Goal: Information Seeking & Learning: Learn about a topic

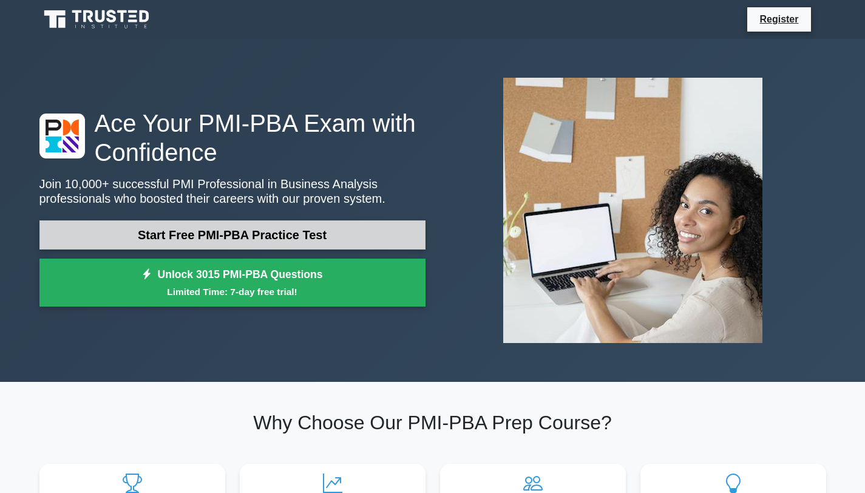
click at [220, 236] on link "Start Free PMI-PBA Practice Test" at bounding box center [232, 234] width 386 height 29
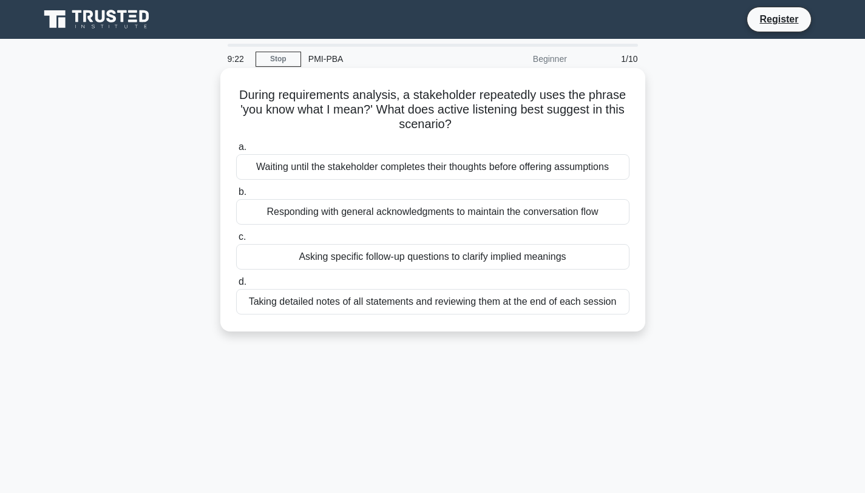
click at [492, 261] on div "Asking specific follow-up questions to clarify implied meanings" at bounding box center [432, 256] width 393 height 25
click at [236, 241] on input "c. Asking specific follow-up questions to clarify implied meanings" at bounding box center [236, 237] width 0 height 8
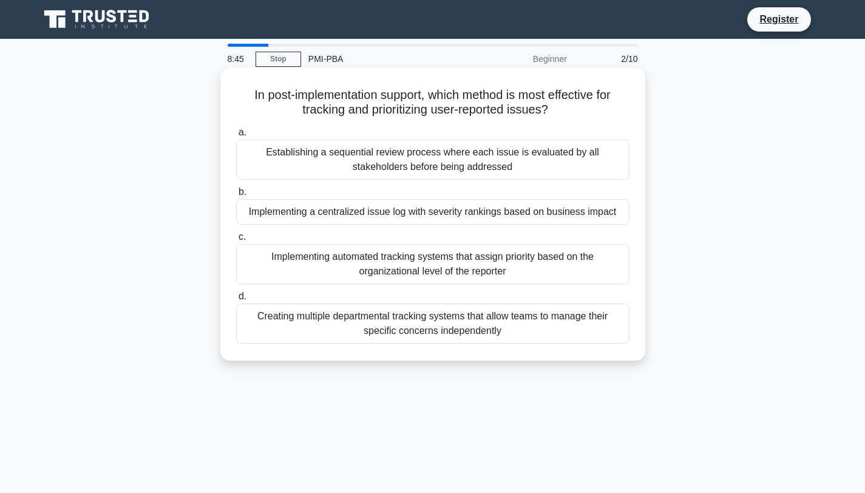
click at [568, 168] on div "Establishing a sequential review process where each issue is evaluated by all s…" at bounding box center [432, 160] width 393 height 40
click at [236, 137] on input "a. Establishing a sequential review process where each issue is evaluated by al…" at bounding box center [236, 133] width 0 height 8
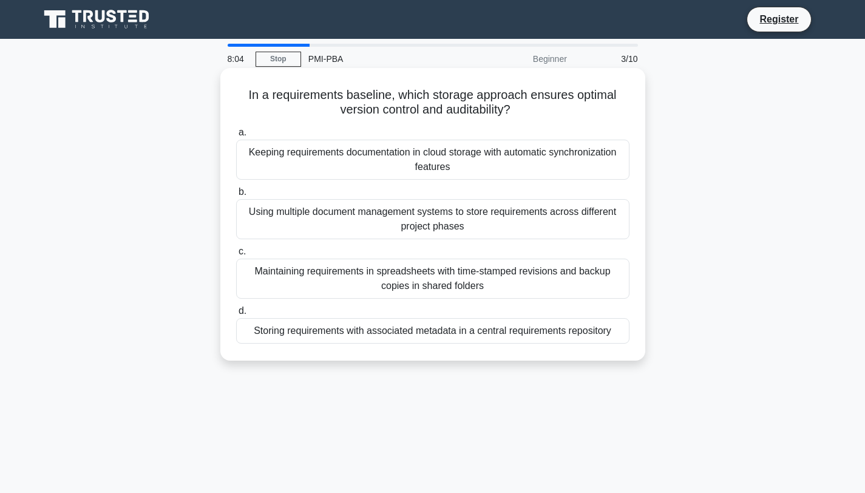
click at [531, 166] on div "Keeping requirements documentation in cloud storage with automatic synchronizat…" at bounding box center [432, 160] width 393 height 40
click at [236, 137] on input "a. Keeping requirements documentation in cloud storage with automatic synchroni…" at bounding box center [236, 133] width 0 height 8
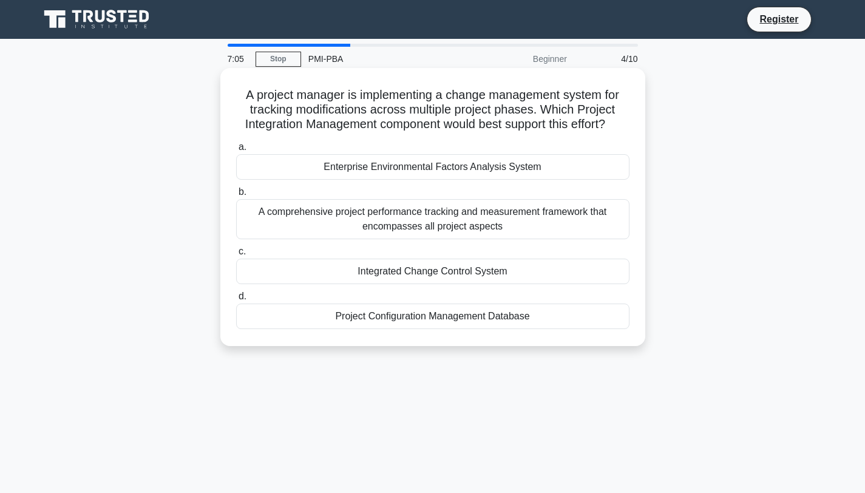
click at [456, 319] on div "Project Configuration Management Database" at bounding box center [432, 315] width 393 height 25
click at [236, 300] on input "d. Project Configuration Management Database" at bounding box center [236, 297] width 0 height 8
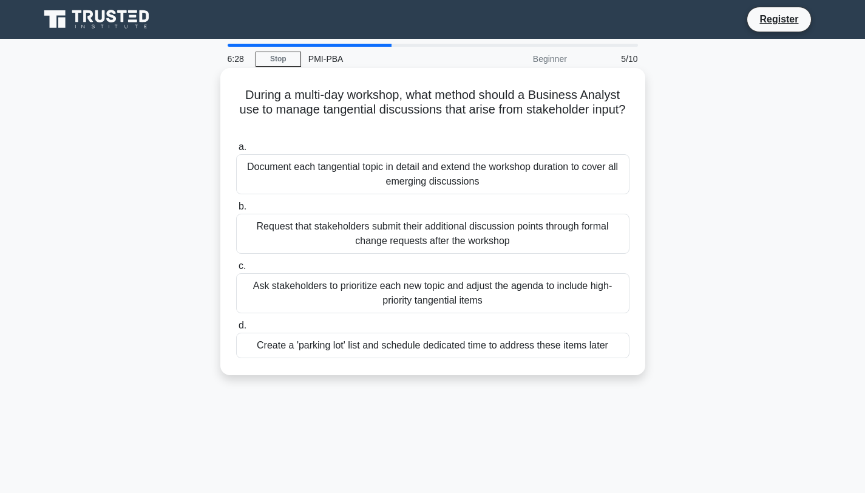
click at [512, 348] on div "Create a 'parking lot' list and schedule dedicated time to address these items …" at bounding box center [432, 345] width 393 height 25
click at [236, 330] on input "d. Create a 'parking lot' list and schedule dedicated time to address these ite…" at bounding box center [236, 326] width 0 height 8
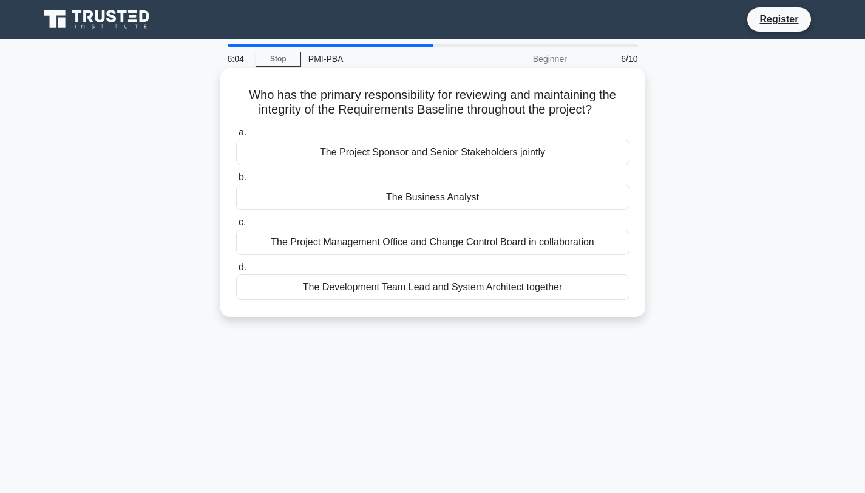
click at [452, 247] on div "The Project Management Office and Change Control Board in collaboration" at bounding box center [432, 241] width 393 height 25
click at [236, 226] on input "c. The Project Management Office and Change Control Board in collaboration" at bounding box center [236, 223] width 0 height 8
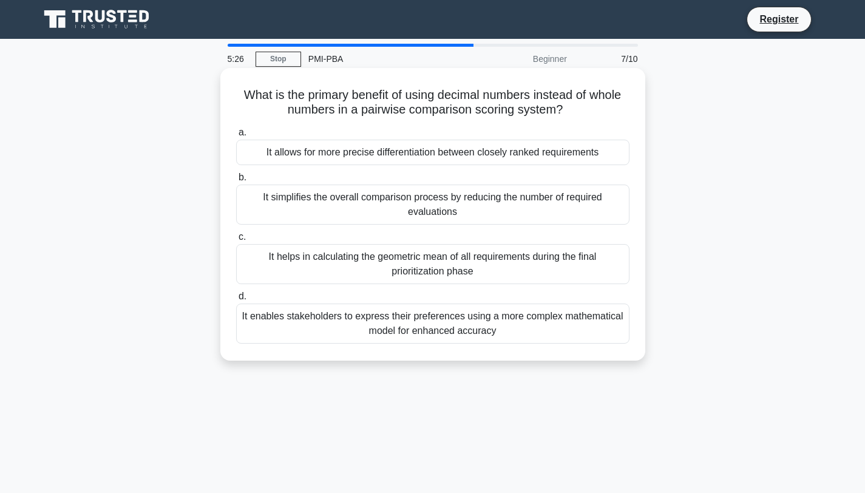
click at [480, 270] on div "It helps in calculating the geometric mean of all requirements during the final…" at bounding box center [432, 264] width 393 height 40
click at [236, 241] on input "c. It helps in calculating the geometric mean of all requirements during the fi…" at bounding box center [236, 237] width 0 height 8
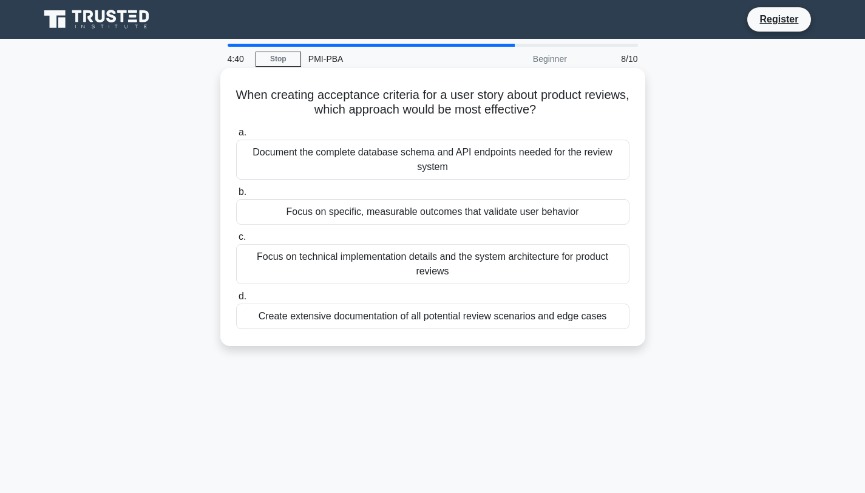
click at [454, 214] on div "Focus on specific, measurable outcomes that validate user behavior" at bounding box center [432, 211] width 393 height 25
click at [236, 196] on input "b. Focus on specific, measurable outcomes that validate user behavior" at bounding box center [236, 192] width 0 height 8
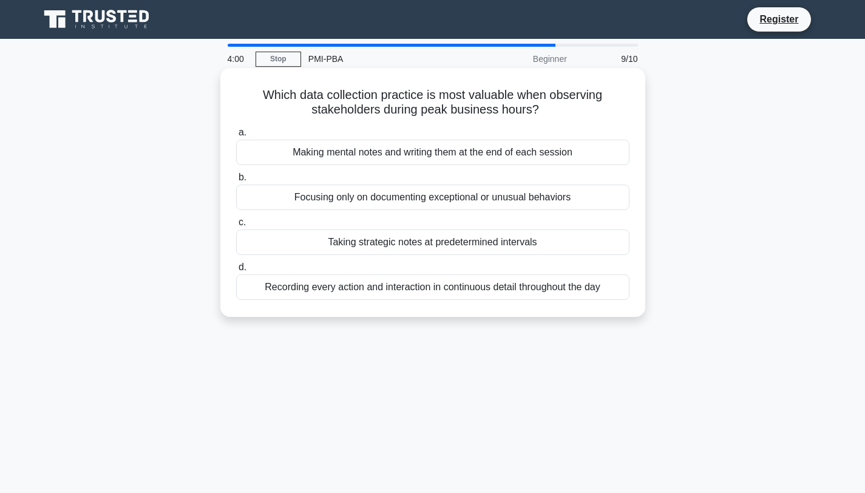
click at [469, 245] on div "Taking strategic notes at predetermined intervals" at bounding box center [432, 241] width 393 height 25
click at [236, 226] on input "c. Taking strategic notes at predetermined intervals" at bounding box center [236, 223] width 0 height 8
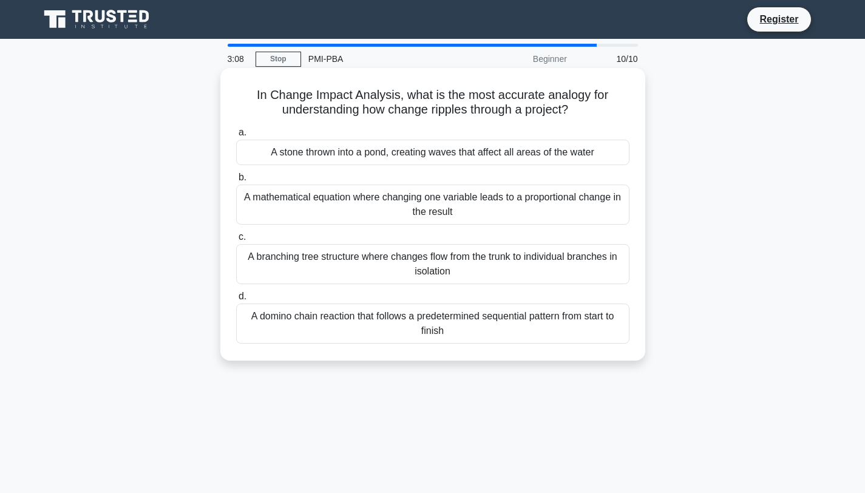
click at [417, 264] on div "A branching tree structure where changes flow from the trunk to individual bran…" at bounding box center [432, 264] width 393 height 40
click at [236, 241] on input "c. A branching tree structure where changes flow from the trunk to individual b…" at bounding box center [236, 237] width 0 height 8
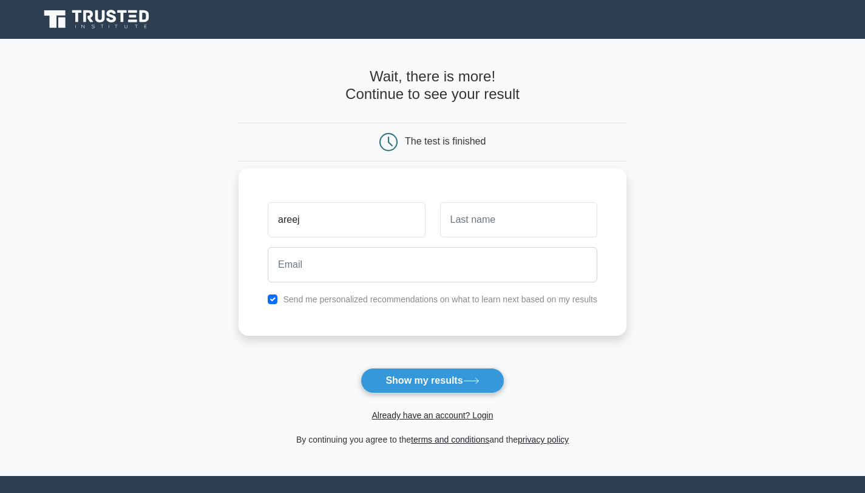
type input "areej"
click at [482, 211] on input "text" at bounding box center [518, 219] width 157 height 35
type input "aldakheel"
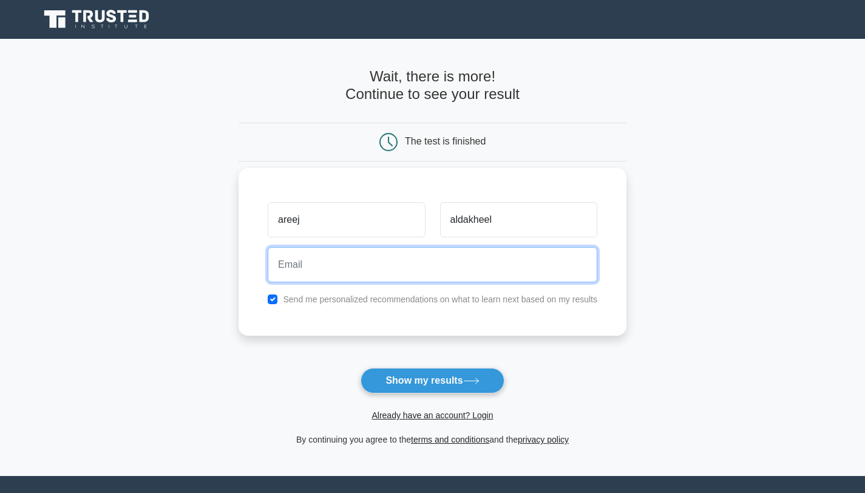
click at [353, 274] on input "email" at bounding box center [433, 264] width 330 height 35
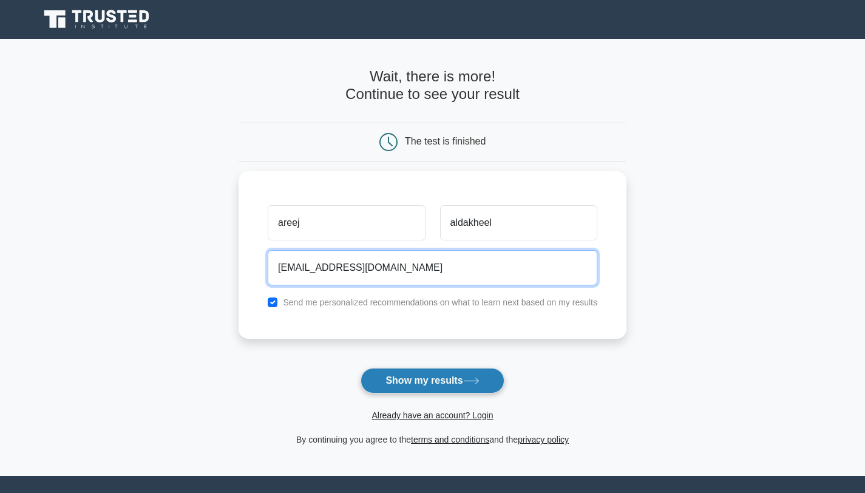
type input "areej.aldakheel@gmail.com"
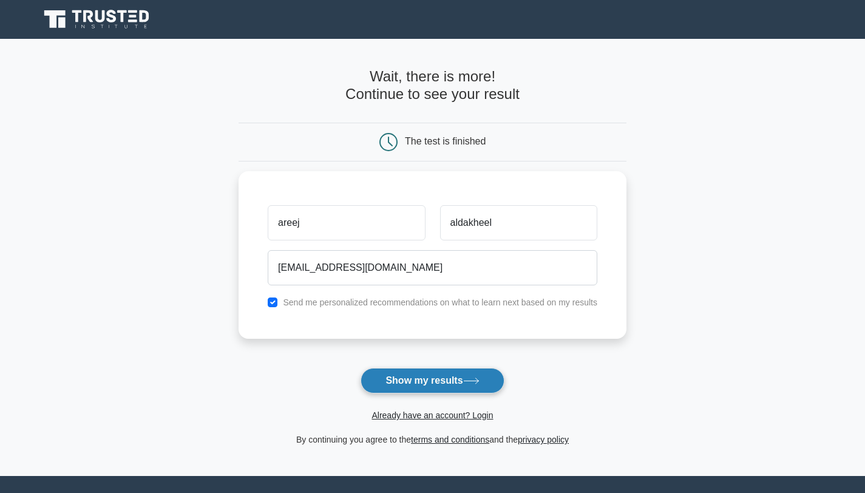
click at [413, 378] on button "Show my results" at bounding box center [432, 380] width 143 height 25
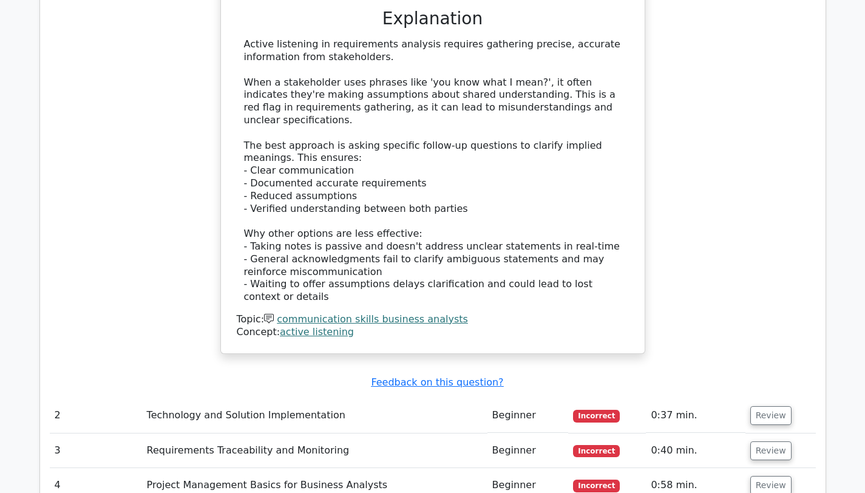
scroll to position [1425, 0]
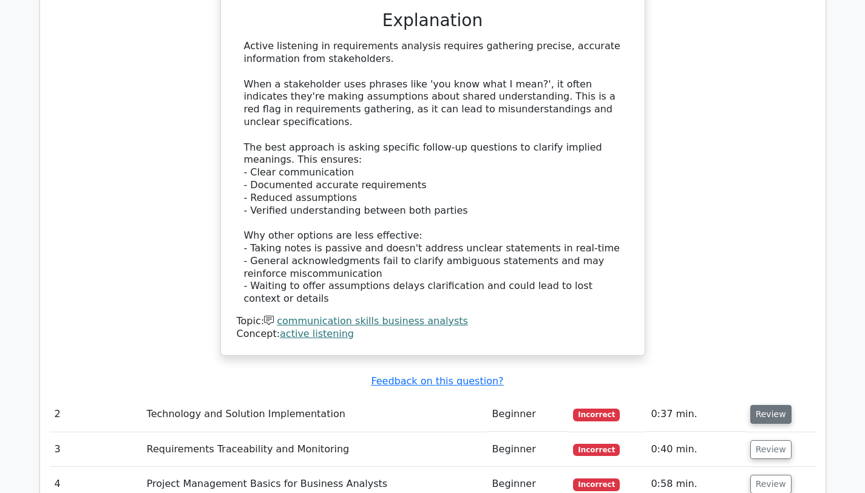
click at [756, 405] on button "Review" at bounding box center [770, 414] width 41 height 19
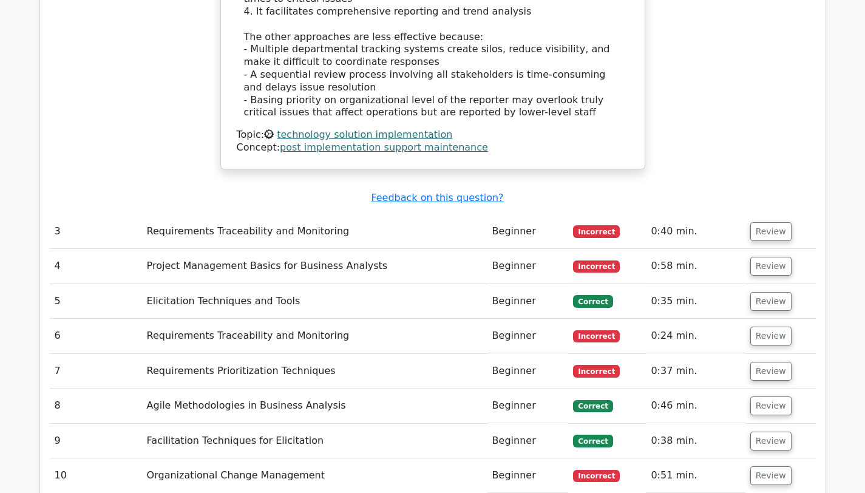
scroll to position [2292, 0]
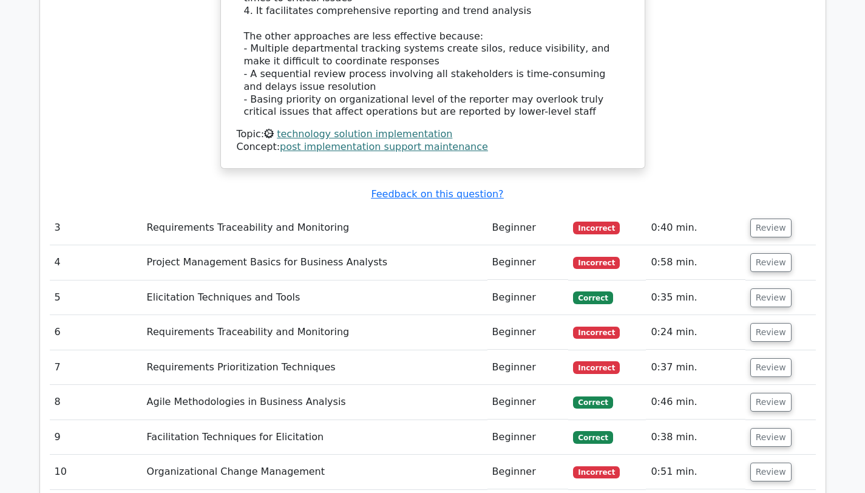
click at [585, 291] on span "Correct" at bounding box center [592, 297] width 39 height 12
click at [757, 253] on button "Review" at bounding box center [770, 262] width 41 height 19
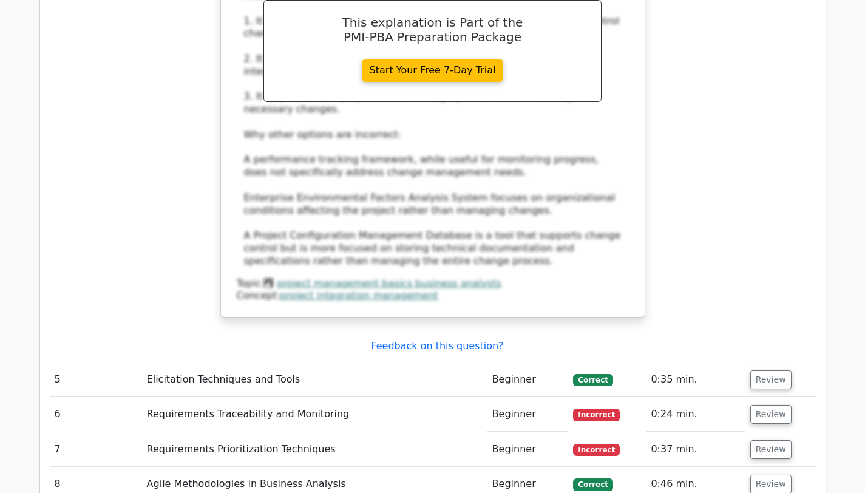
scroll to position [2899, 0]
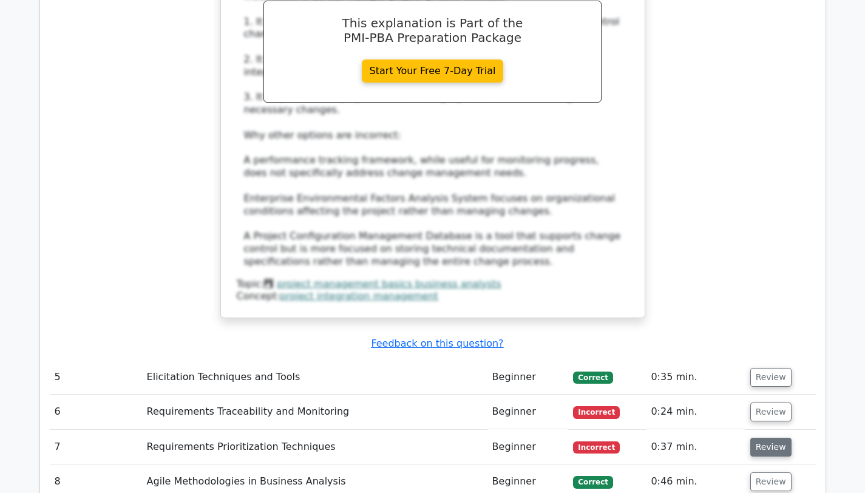
click at [762, 438] on button "Review" at bounding box center [770, 447] width 41 height 19
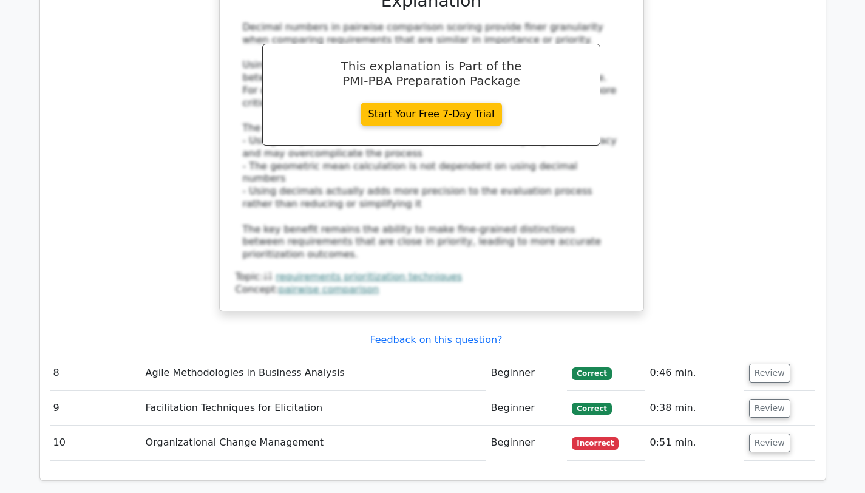
scroll to position [3640, 0]
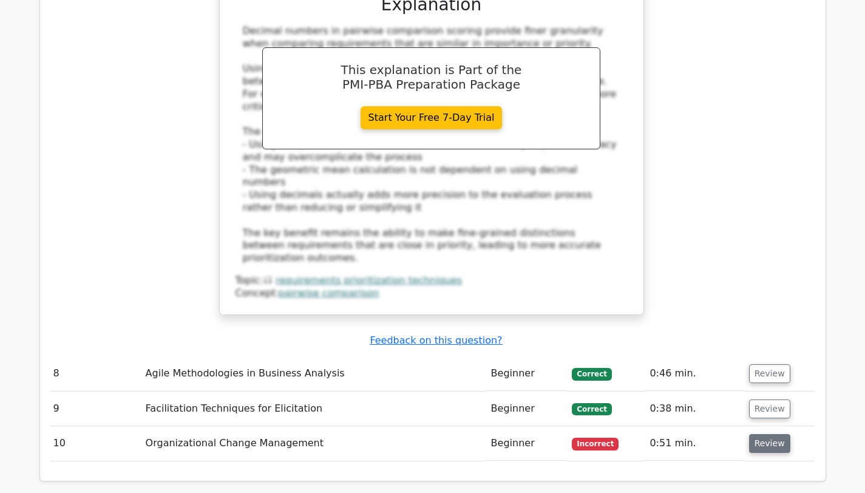
click at [758, 434] on button "Review" at bounding box center [769, 443] width 41 height 19
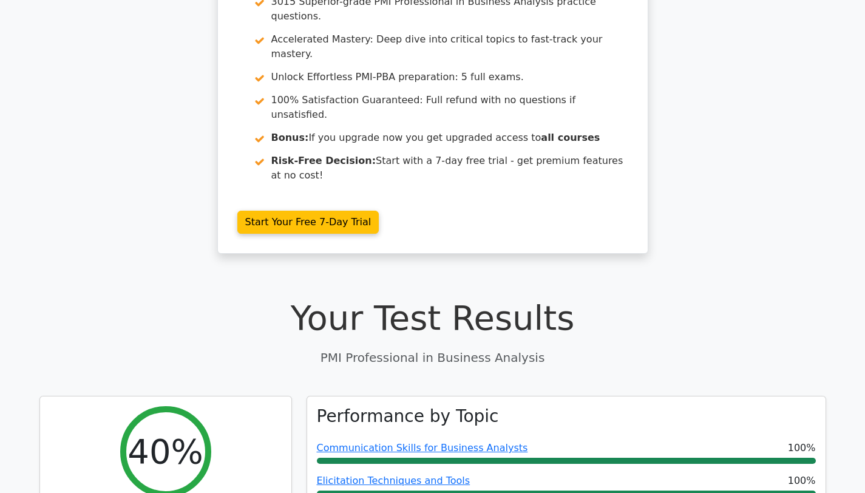
scroll to position [0, 0]
